Goal: Task Accomplishment & Management: Manage account settings

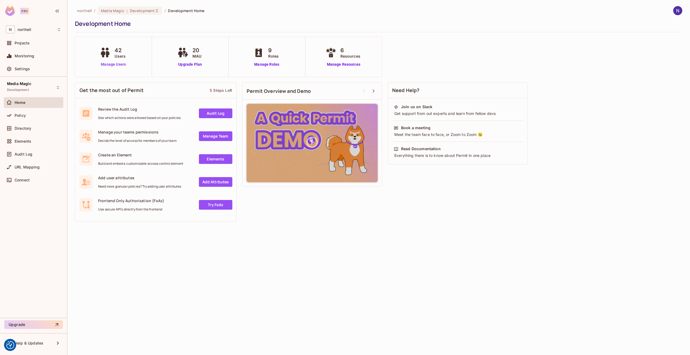
click at [115, 65] on link "Manage Users" at bounding box center [113, 65] width 30 height 6
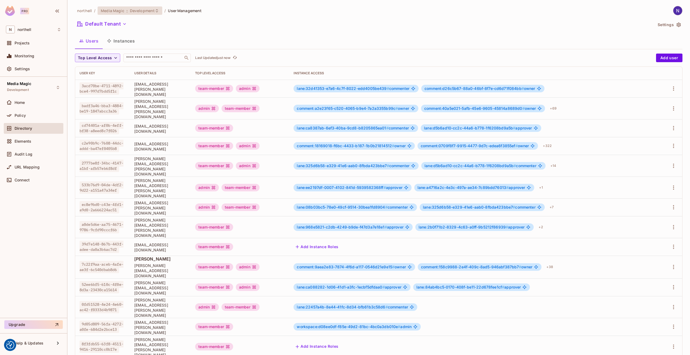
click at [155, 11] on icon at bounding box center [157, 11] width 4 height 4
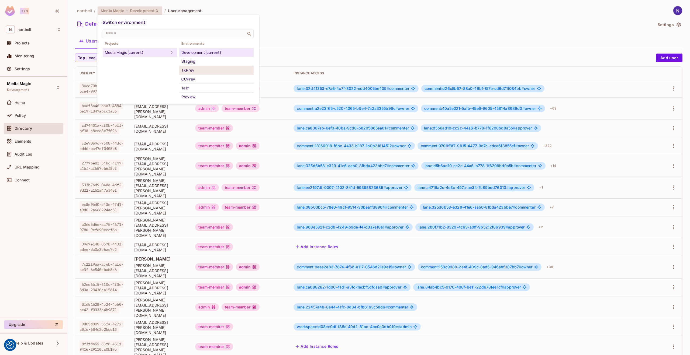
click at [189, 70] on div "TKPrev" at bounding box center [216, 70] width 70 height 6
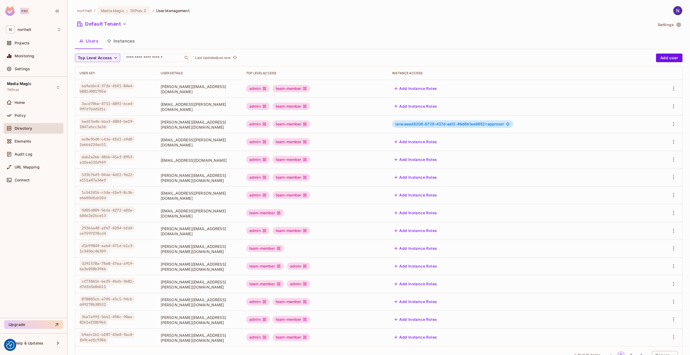
scroll to position [20, 0]
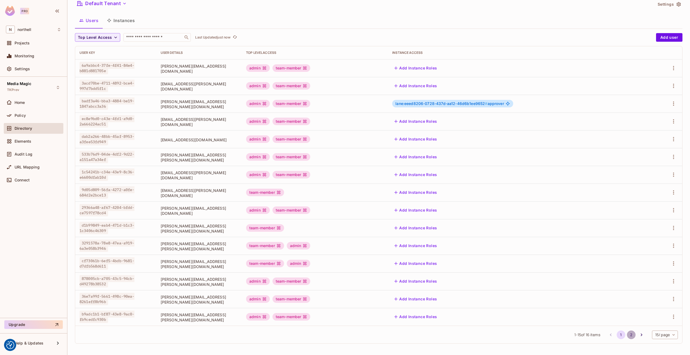
click at [627, 335] on button "2" at bounding box center [631, 335] width 9 height 9
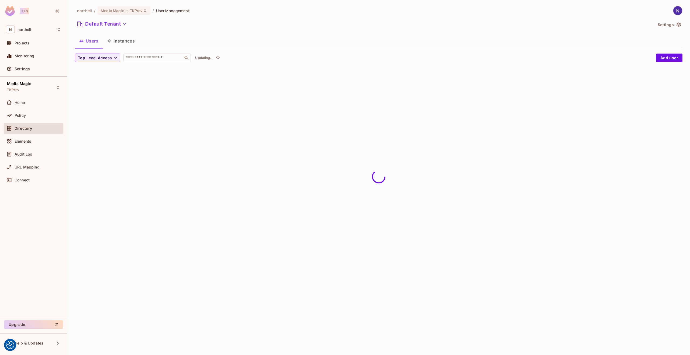
scroll to position [0, 0]
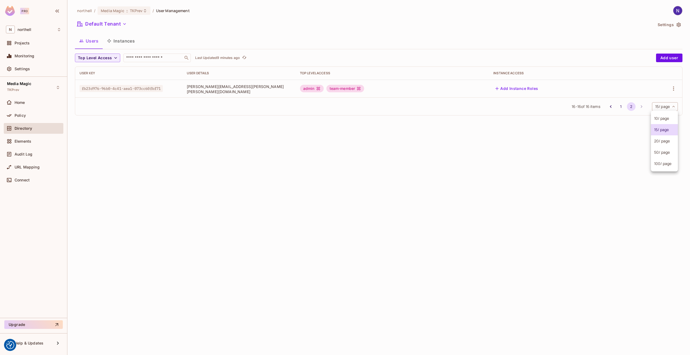
click at [666, 107] on body "We use cookies to enhance your browsing experience, serve personalized ads or c…" at bounding box center [345, 177] width 690 height 355
click at [666, 107] on div at bounding box center [345, 177] width 690 height 355
click at [666, 107] on body "We use cookies to enhance your browsing experience, serve personalized ads or c…" at bounding box center [345, 177] width 690 height 355
click at [660, 151] on li "50 / page" at bounding box center [664, 152] width 27 height 11
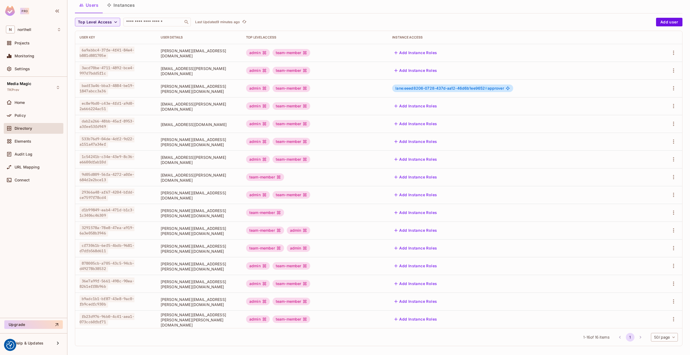
scroll to position [38, 0]
